Goal: Register for event/course

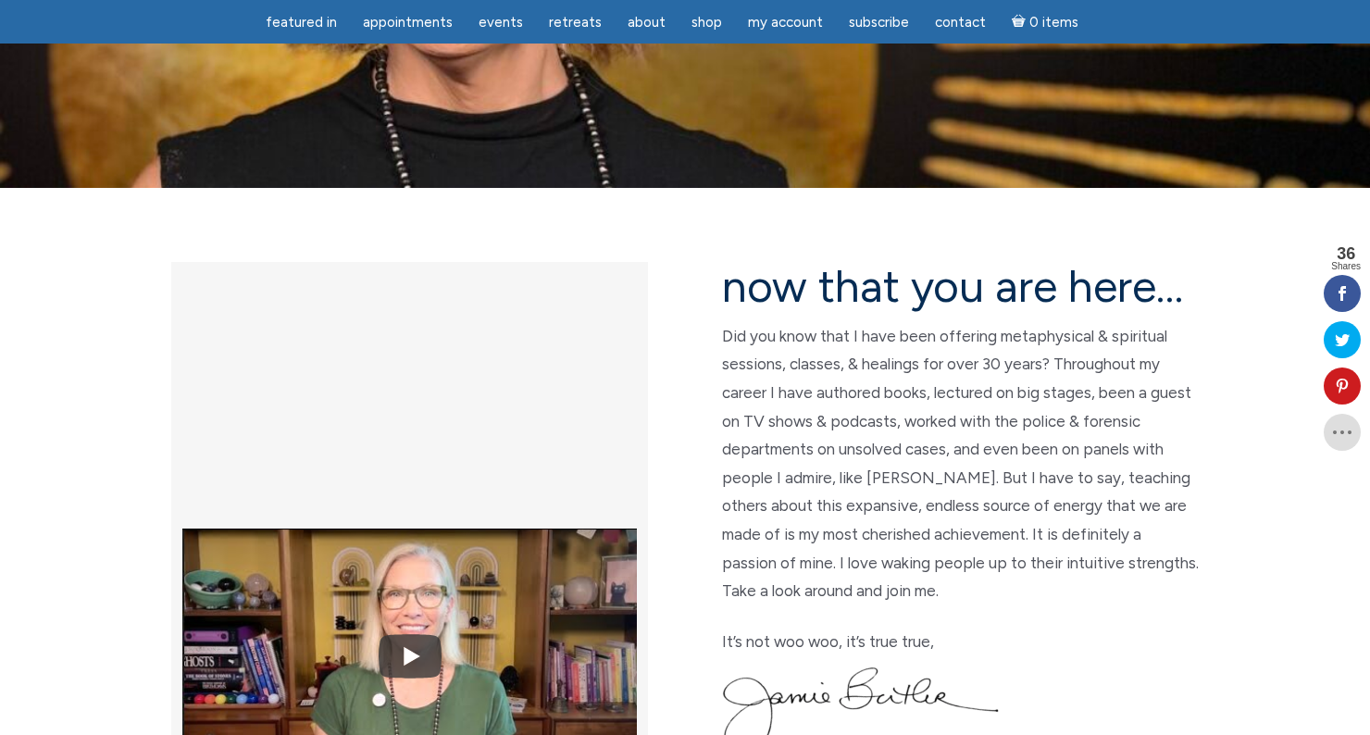
scroll to position [319, 0]
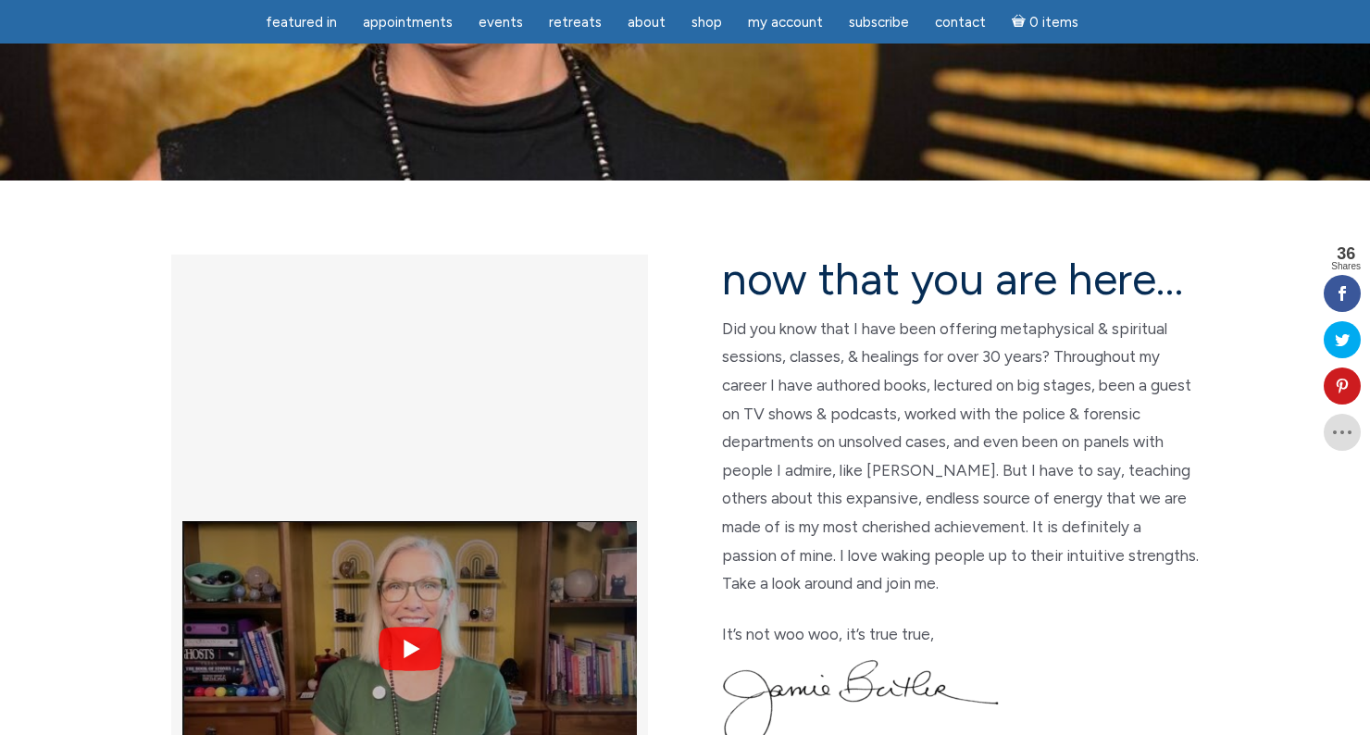
click at [397, 479] on img at bounding box center [409, 649] width 455 height 341
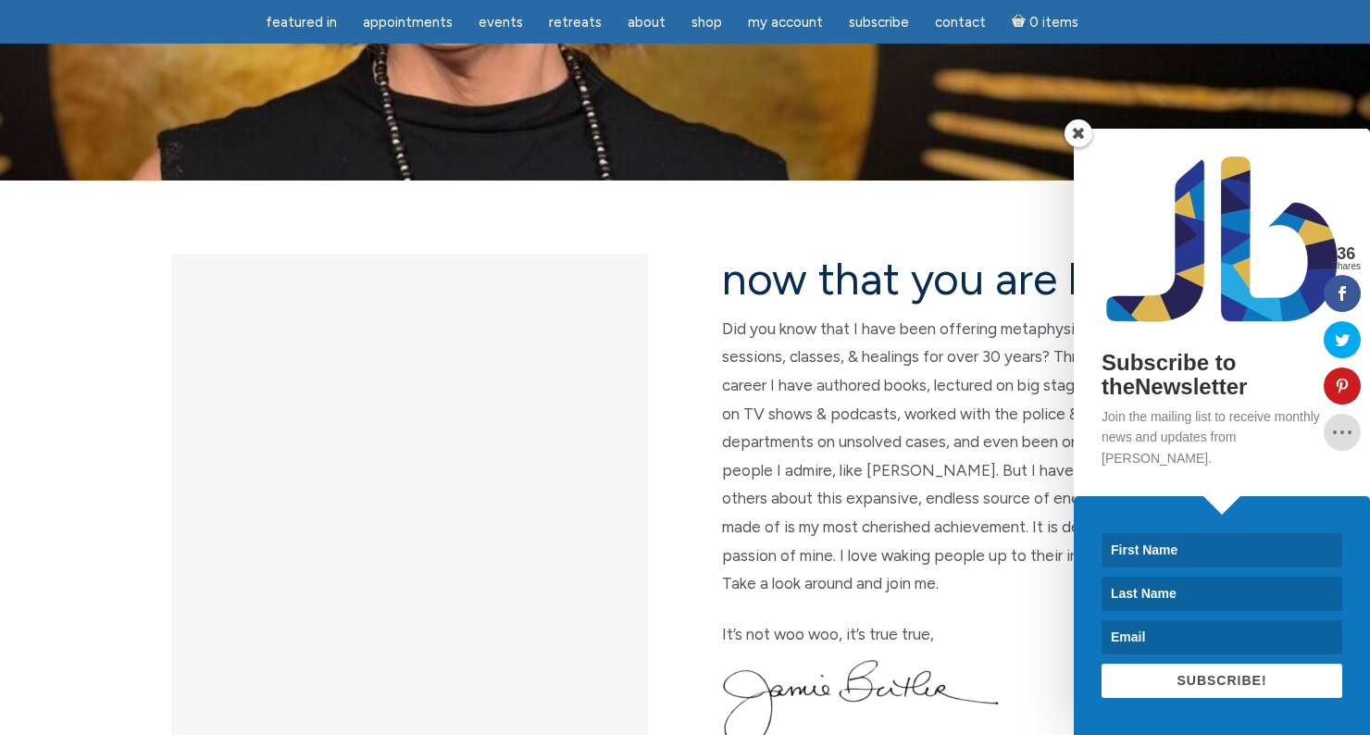
click at [1081, 147] on span at bounding box center [1079, 133] width 28 height 28
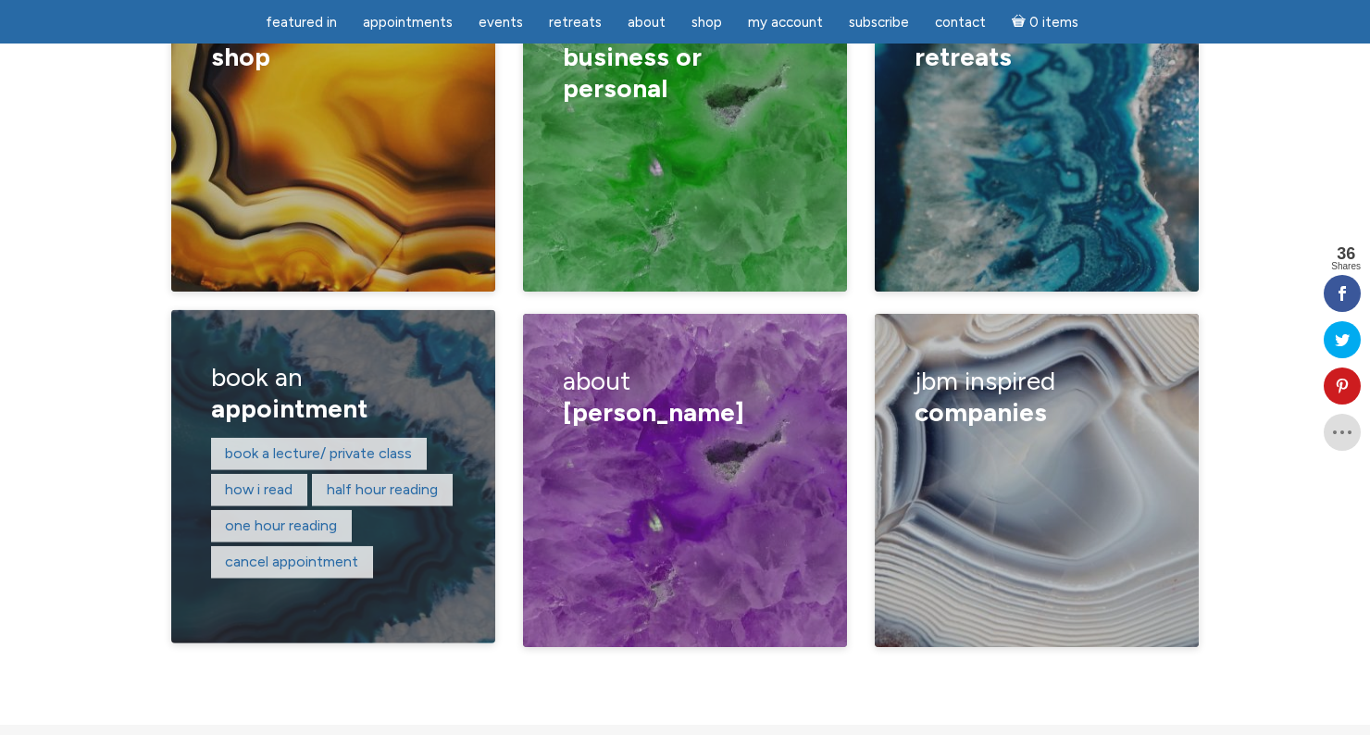
scroll to position [3147, 0]
click at [269, 481] on link "How I read" at bounding box center [259, 490] width 68 height 18
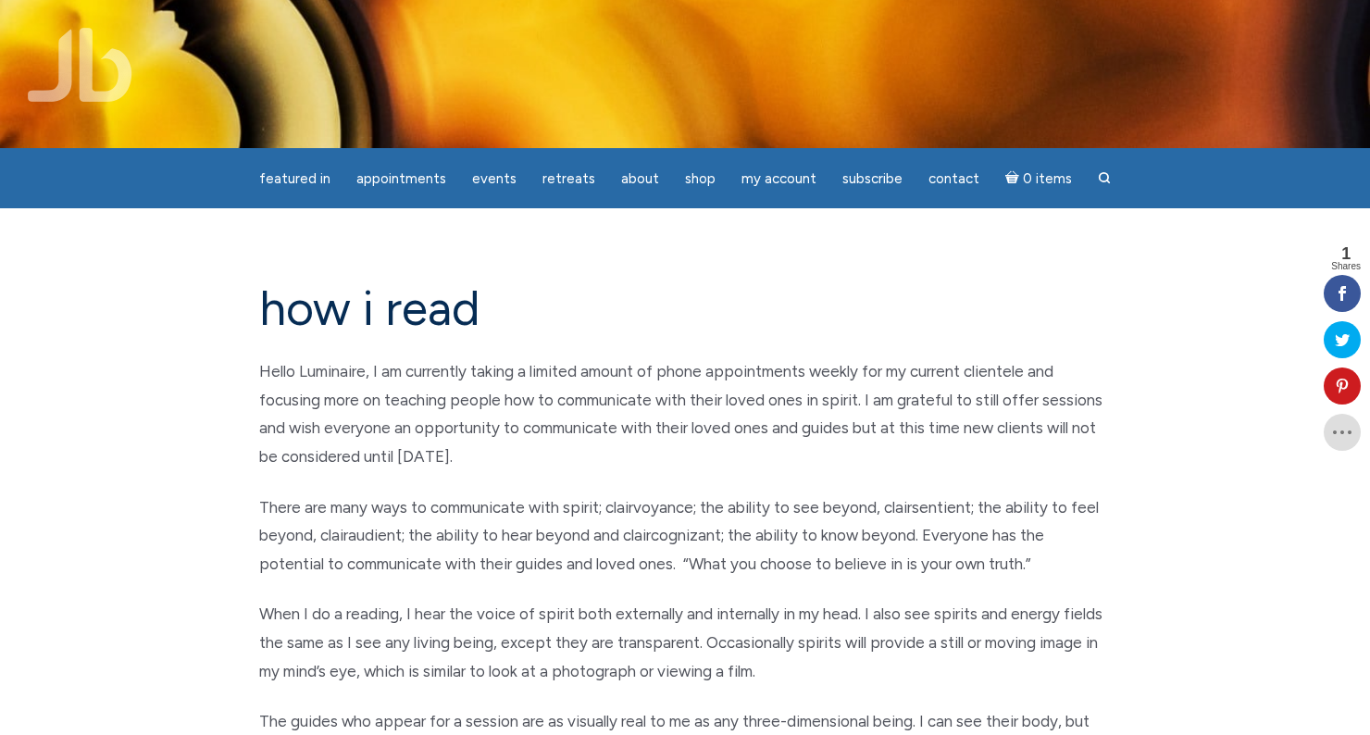
click at [443, 443] on p "Hello Luminaire, I am currently taking a limited amount of phone appointments w…" at bounding box center [685, 413] width 852 height 113
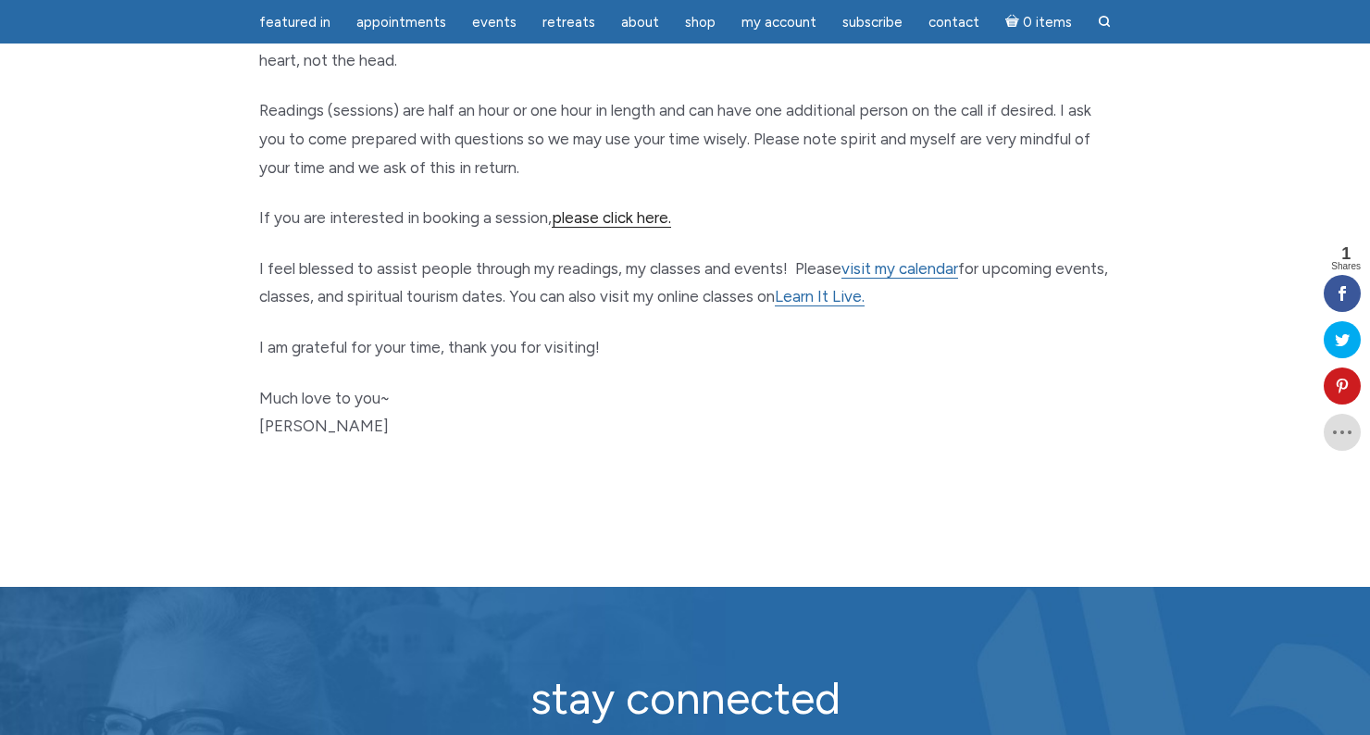
scroll to position [1011, 0]
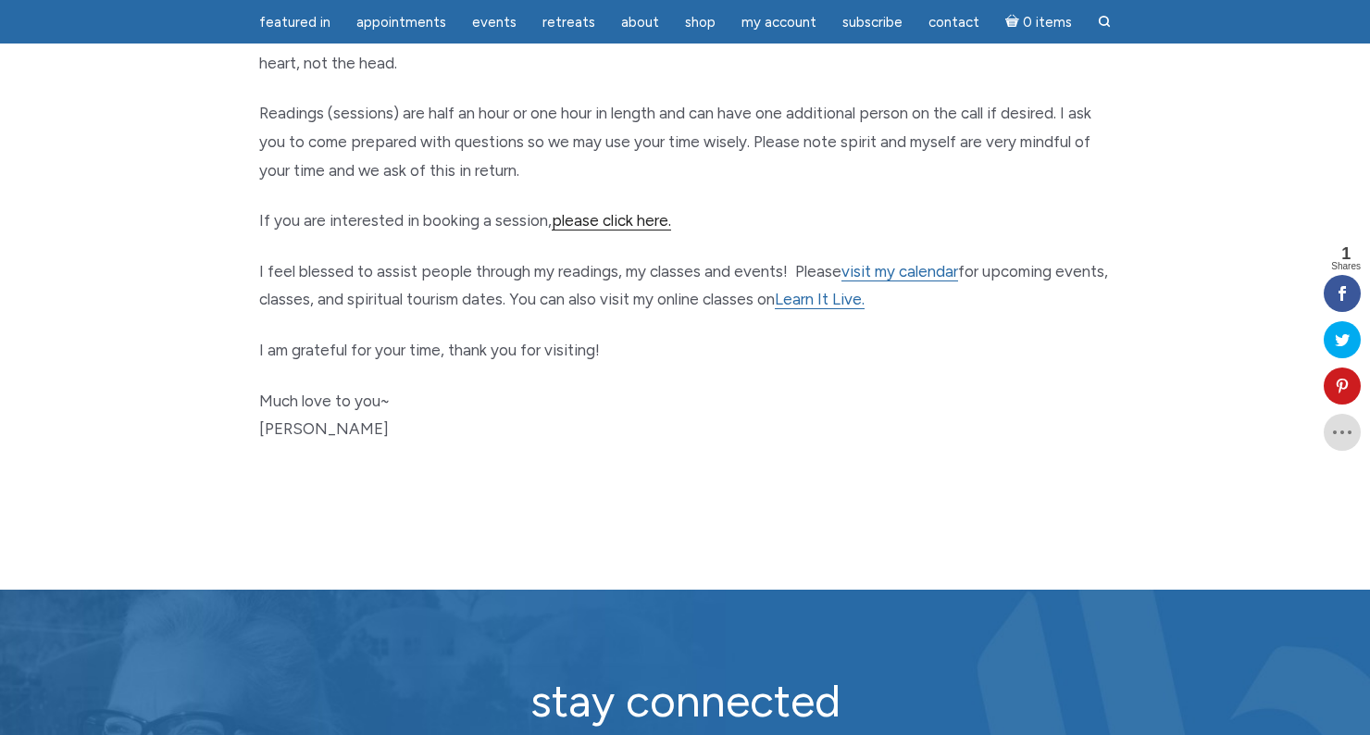
click at [621, 211] on link "please click here." at bounding box center [611, 220] width 119 height 19
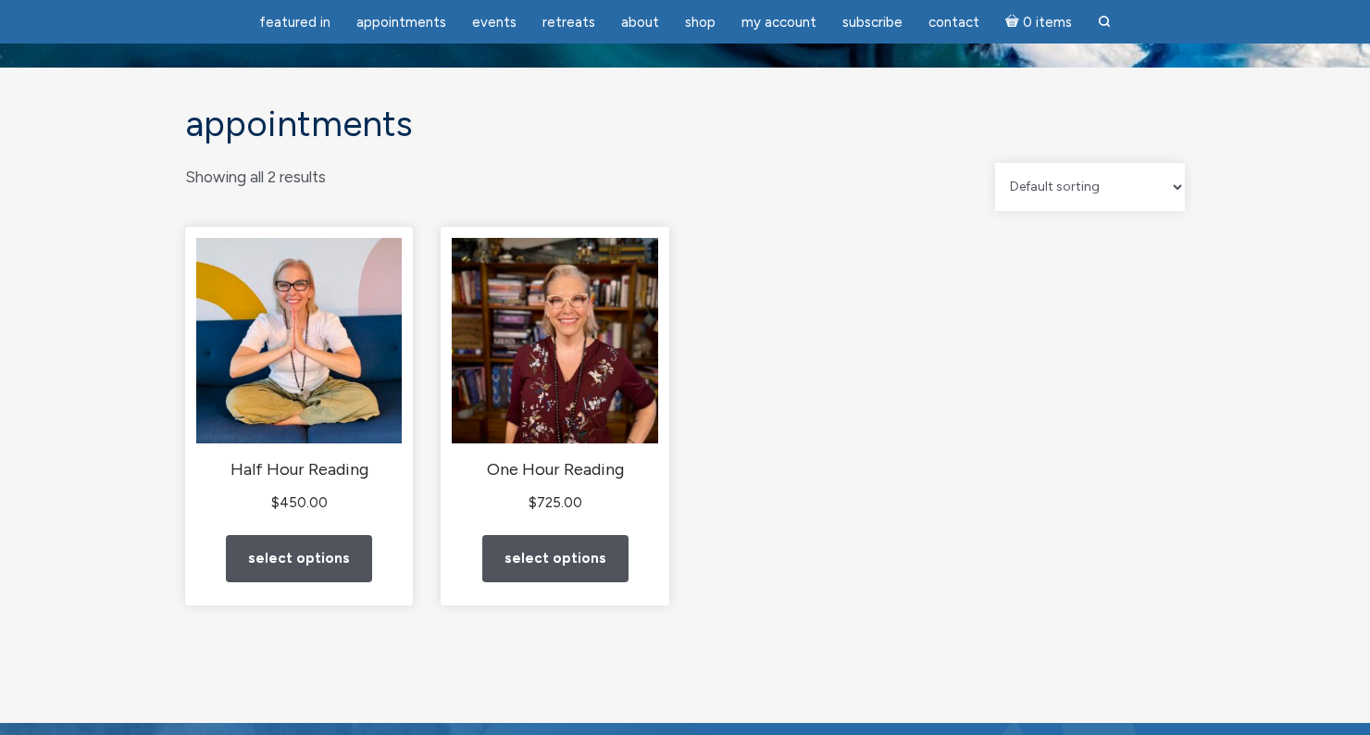
scroll to position [34, 0]
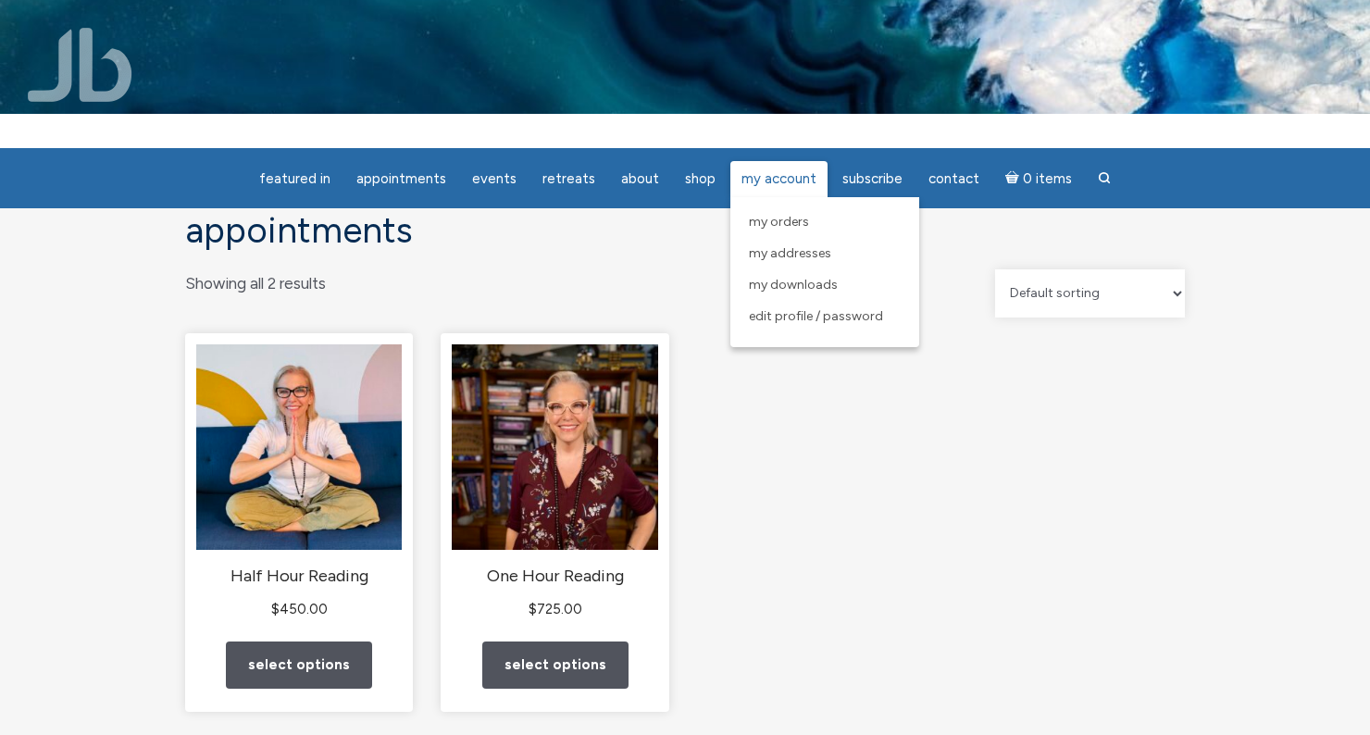
click at [763, 185] on span "My Account" at bounding box center [779, 178] width 75 height 17
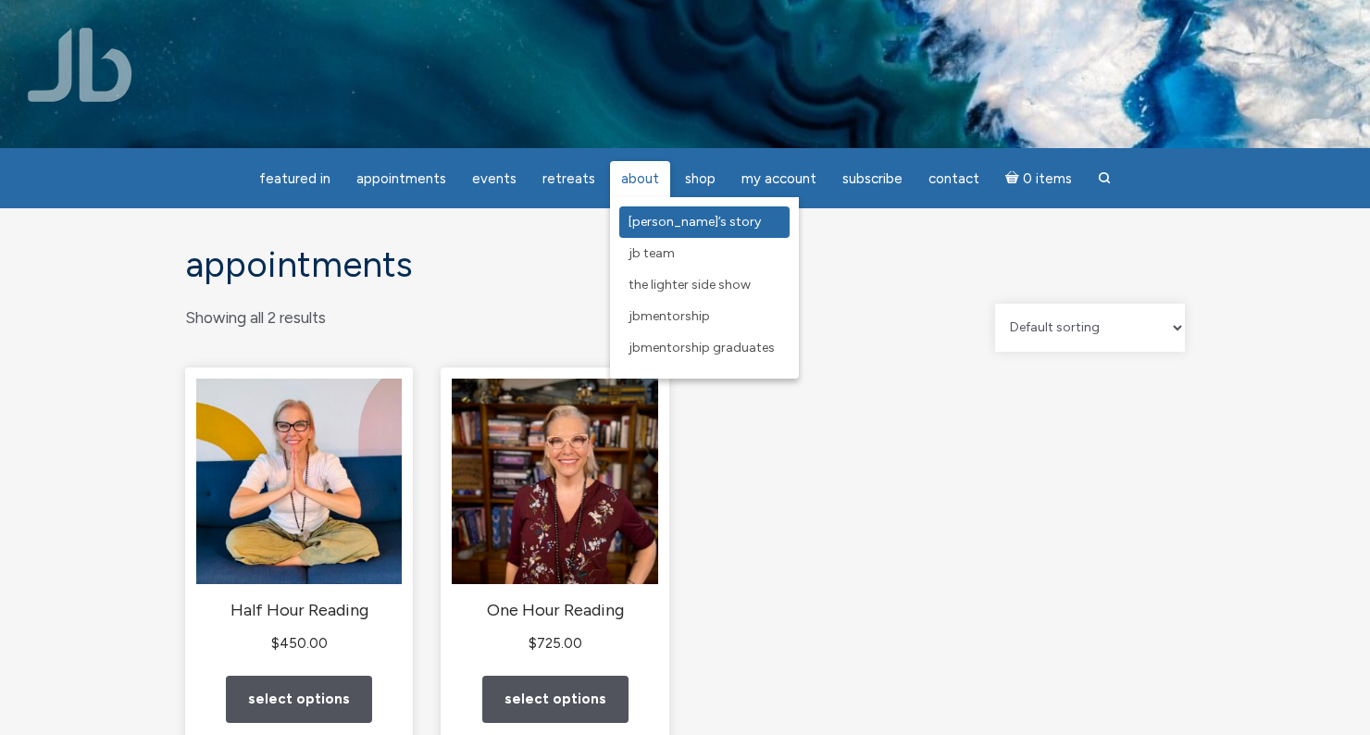
click at [657, 220] on span "[PERSON_NAME]’s Story" at bounding box center [695, 222] width 132 height 16
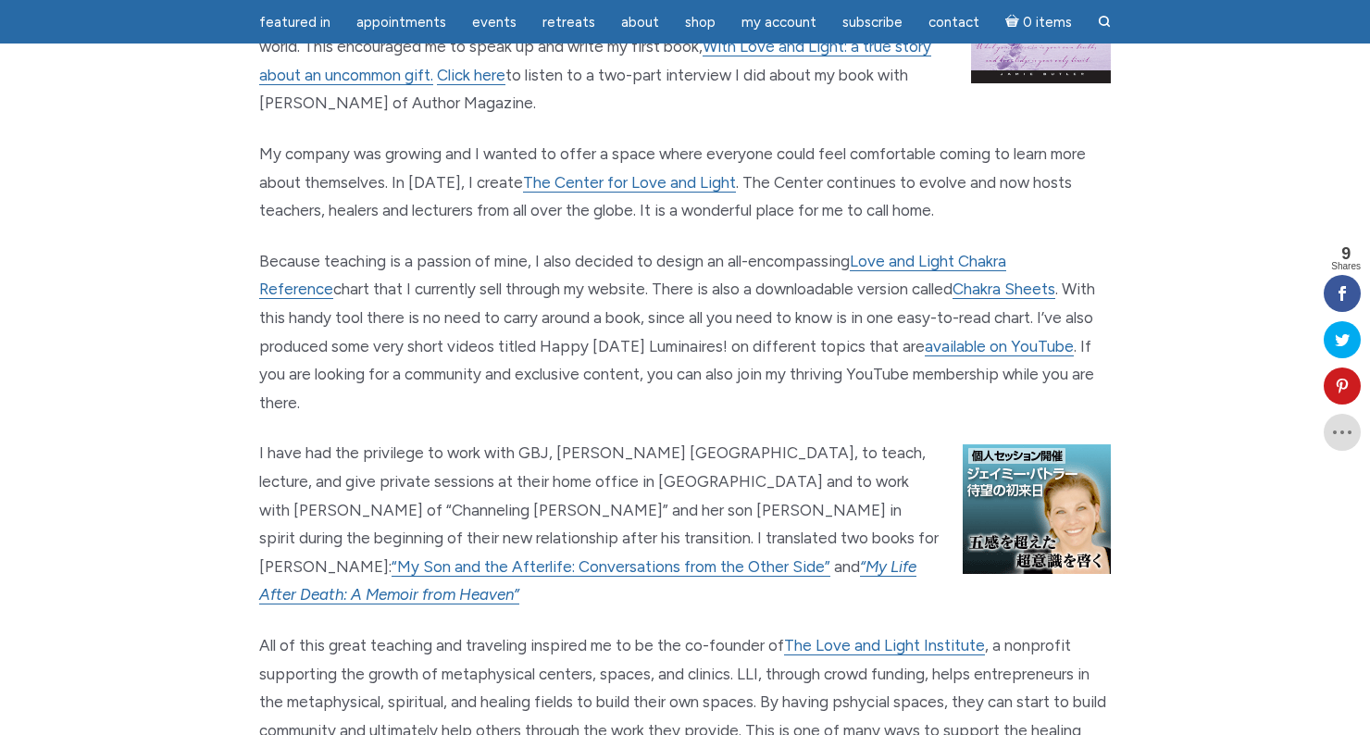
scroll to position [1762, 0]
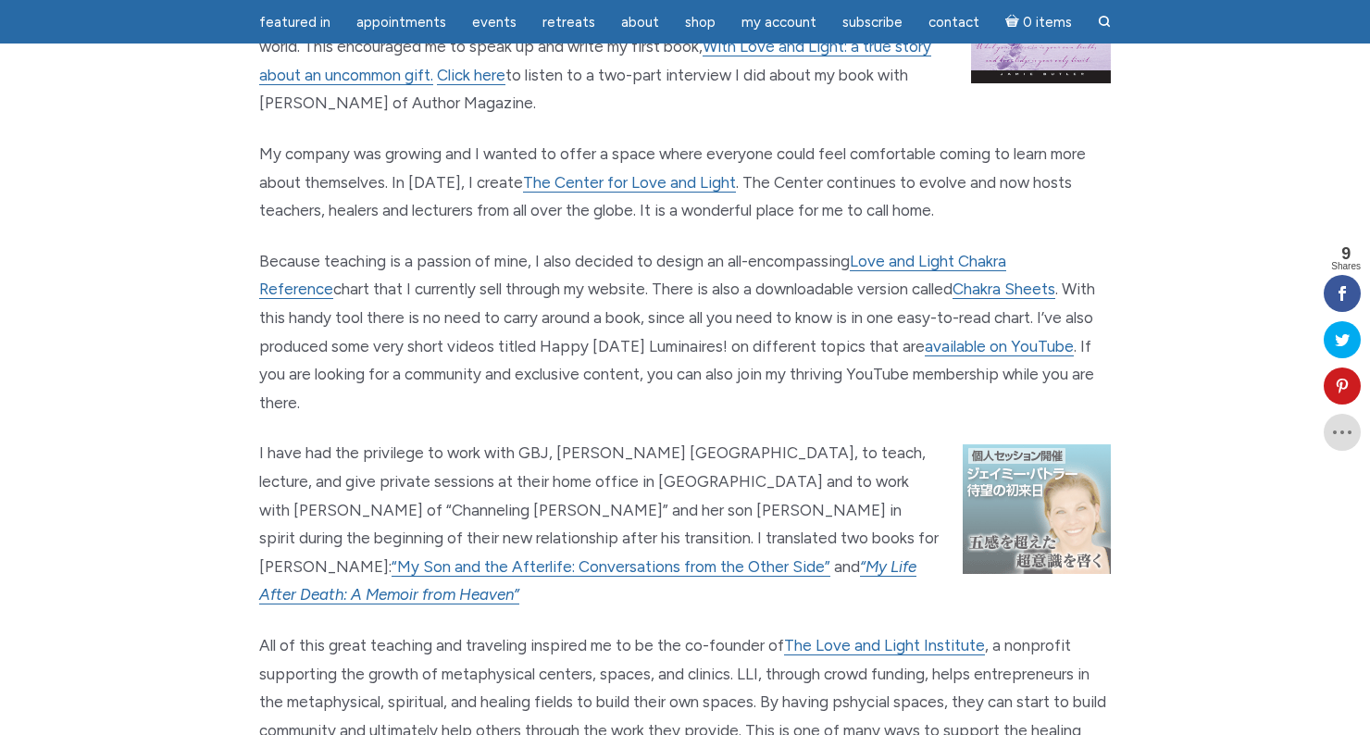
click at [997, 444] on img "main" at bounding box center [1037, 509] width 148 height 130
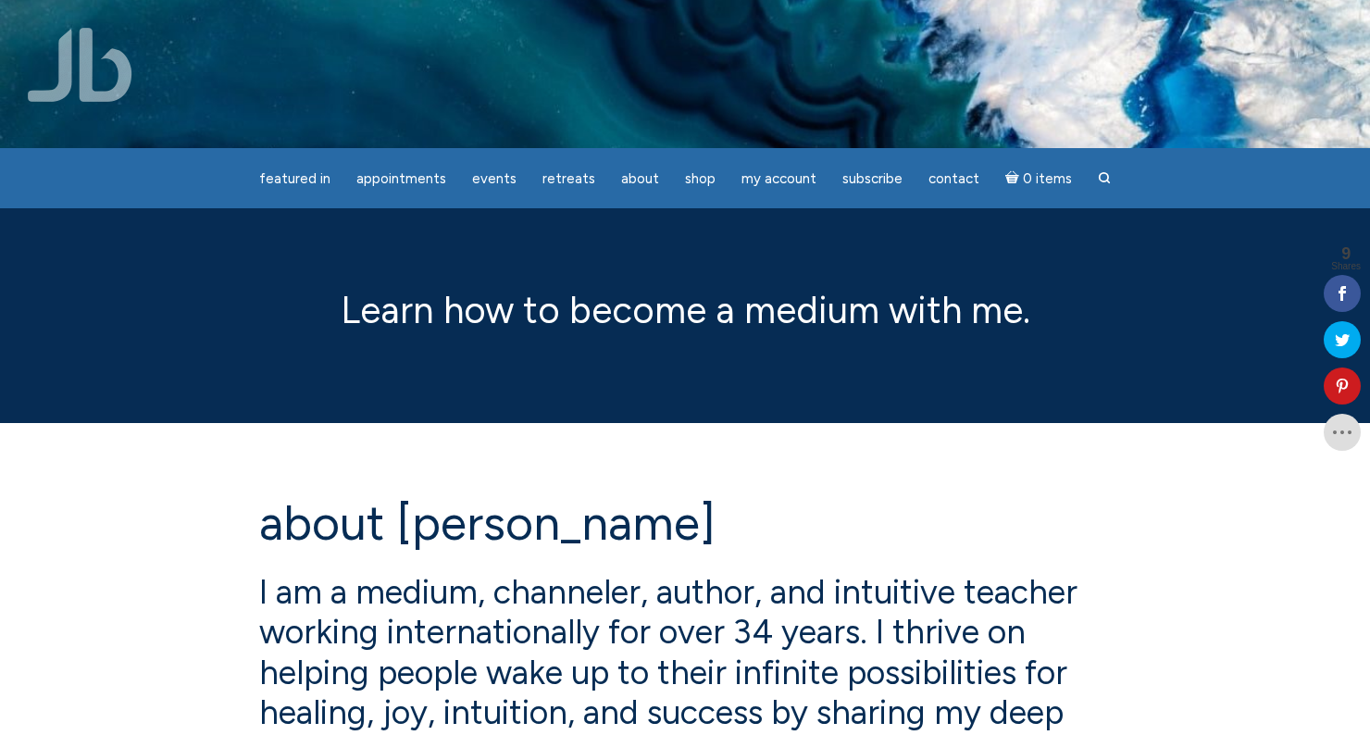
scroll to position [0, 0]
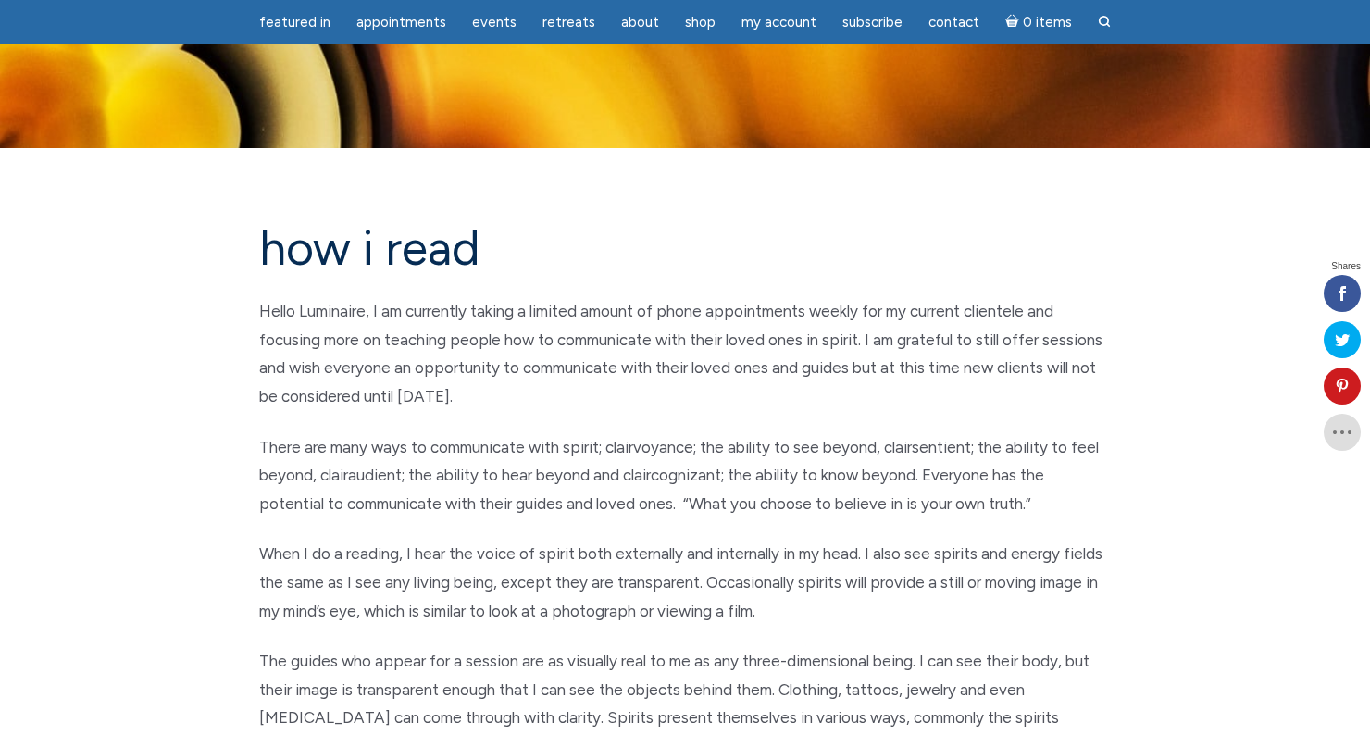
scroll to position [1011, 0]
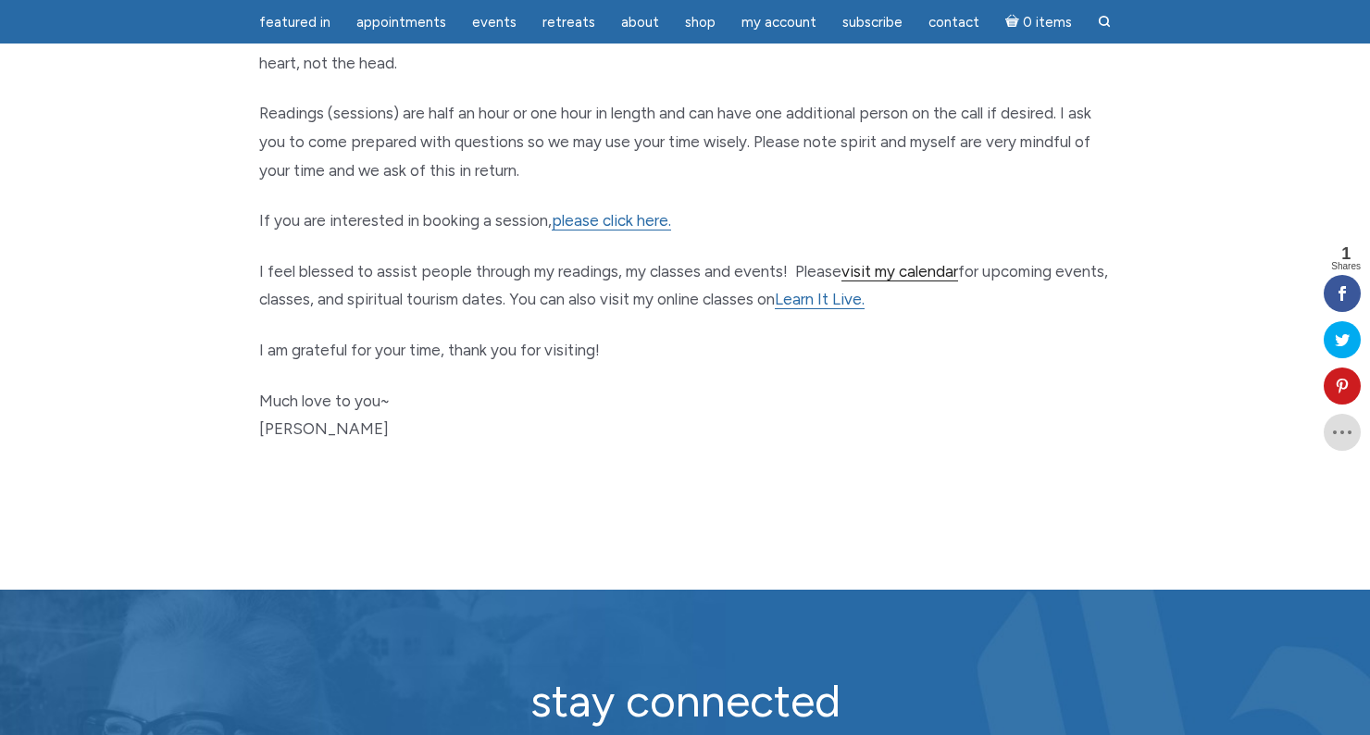
click at [926, 262] on link "visit my calendar" at bounding box center [900, 271] width 117 height 19
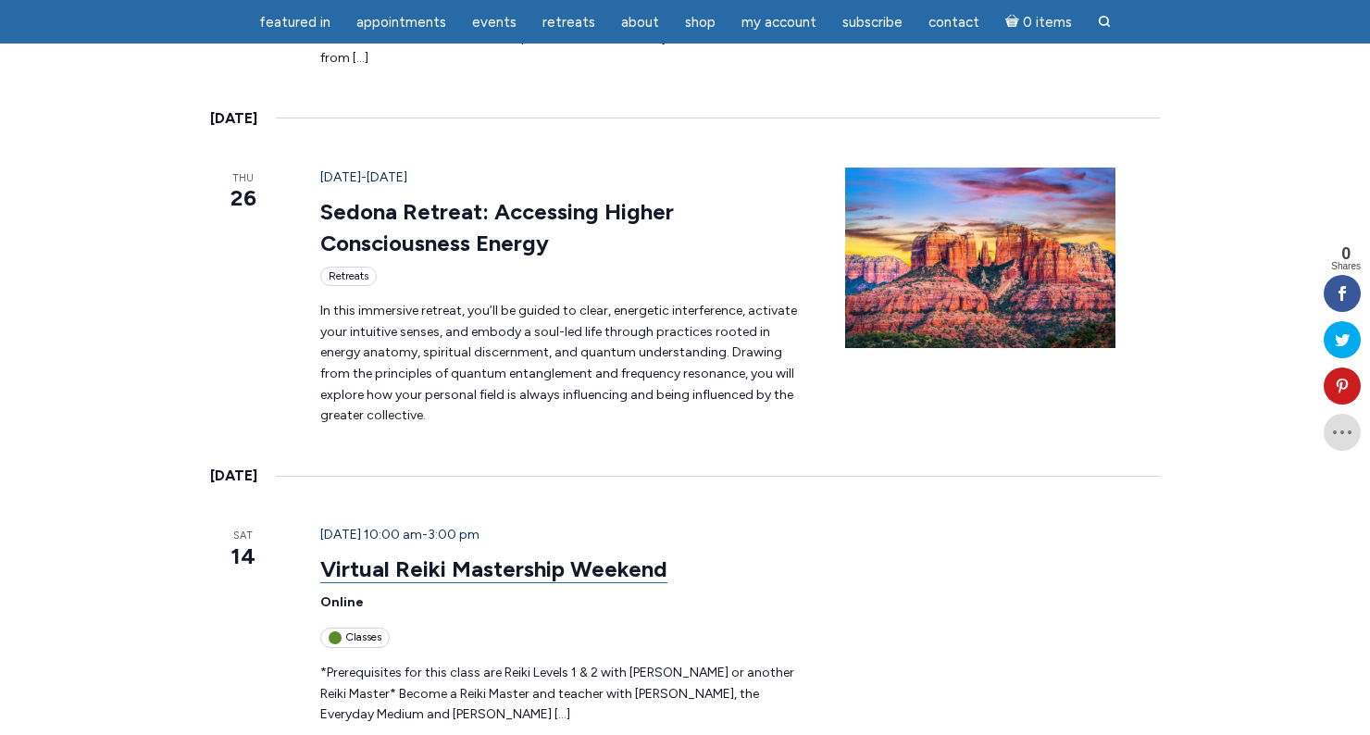
scroll to position [2569, 0]
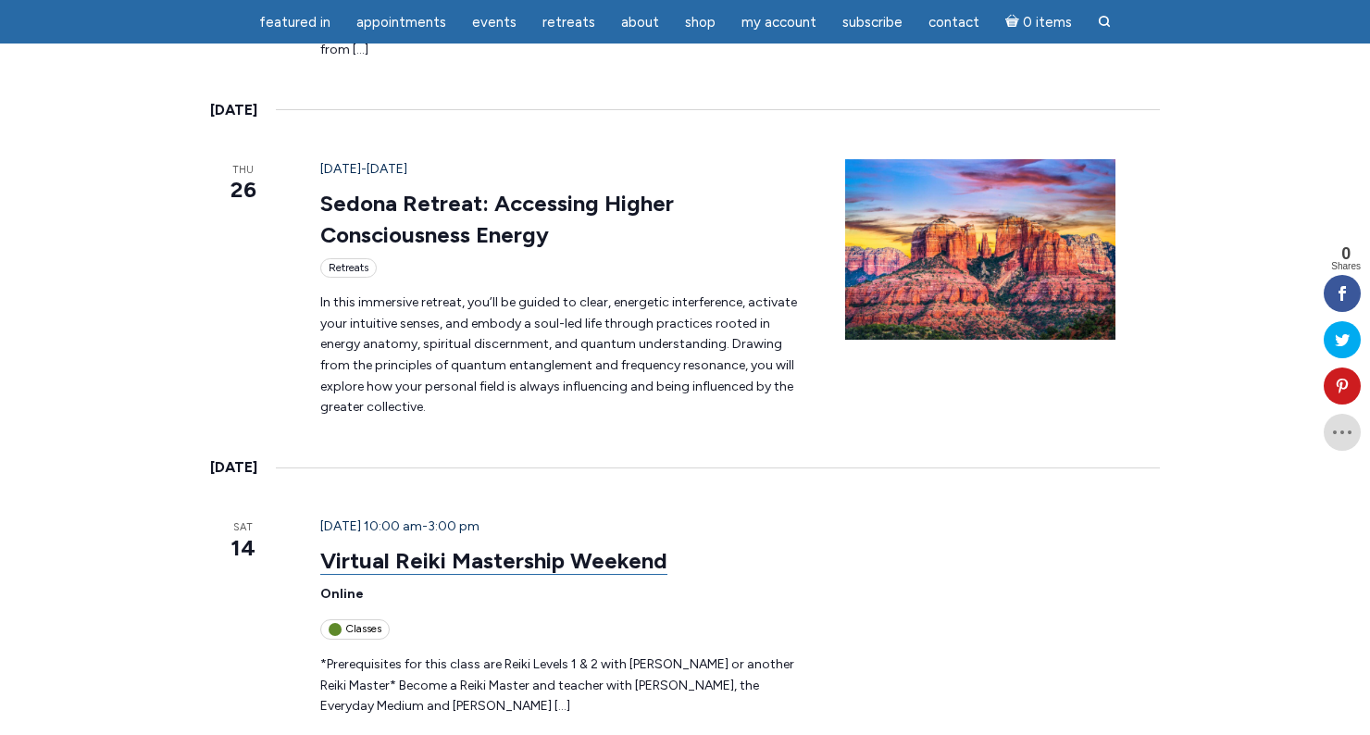
click at [435, 547] on link "Virtual Reiki Mastership Weekend" at bounding box center [493, 561] width 347 height 28
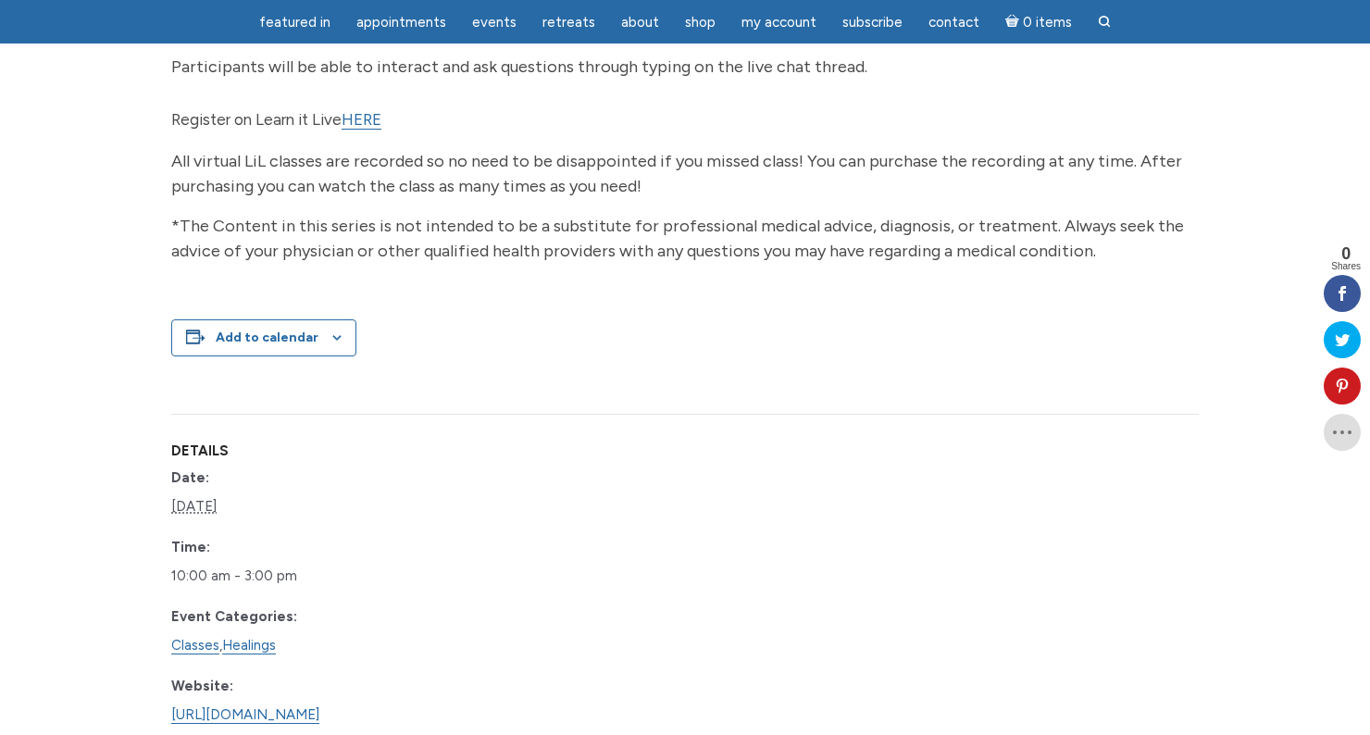
scroll to position [595, 0]
click at [392, 148] on div "Register on Learn it Live HERE All virtual LiL classes are recorded so no need …" at bounding box center [685, 182] width 1028 height 158
click at [376, 127] on link "HERE" at bounding box center [362, 116] width 40 height 19
